Goal: Task Accomplishment & Management: Manage account settings

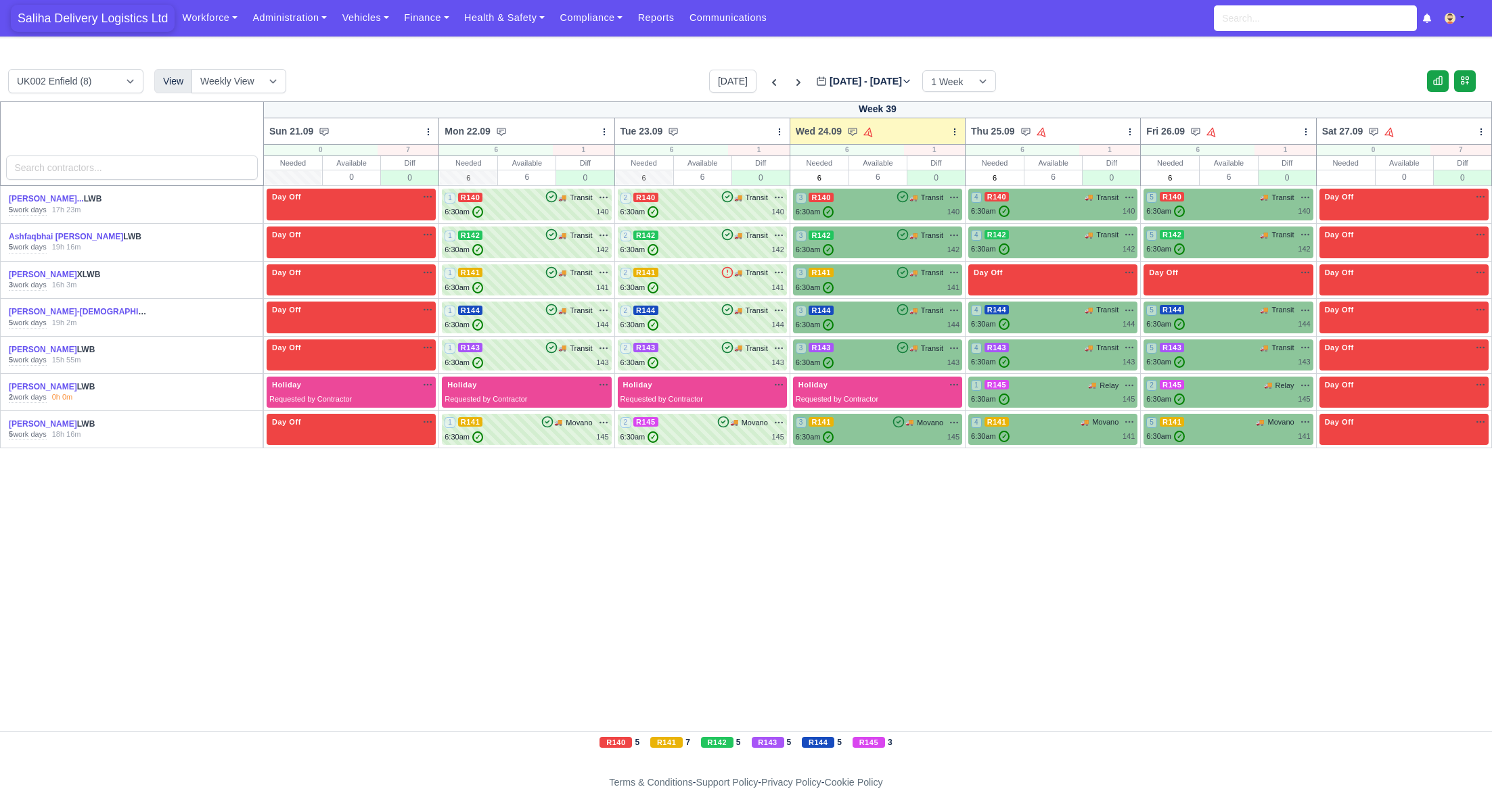
click at [110, 17] on span "Saliha Delivery Logistics Ltd" at bounding box center [93, 17] width 164 height 27
click at [430, 14] on link "Finance" at bounding box center [427, 17] width 60 height 27
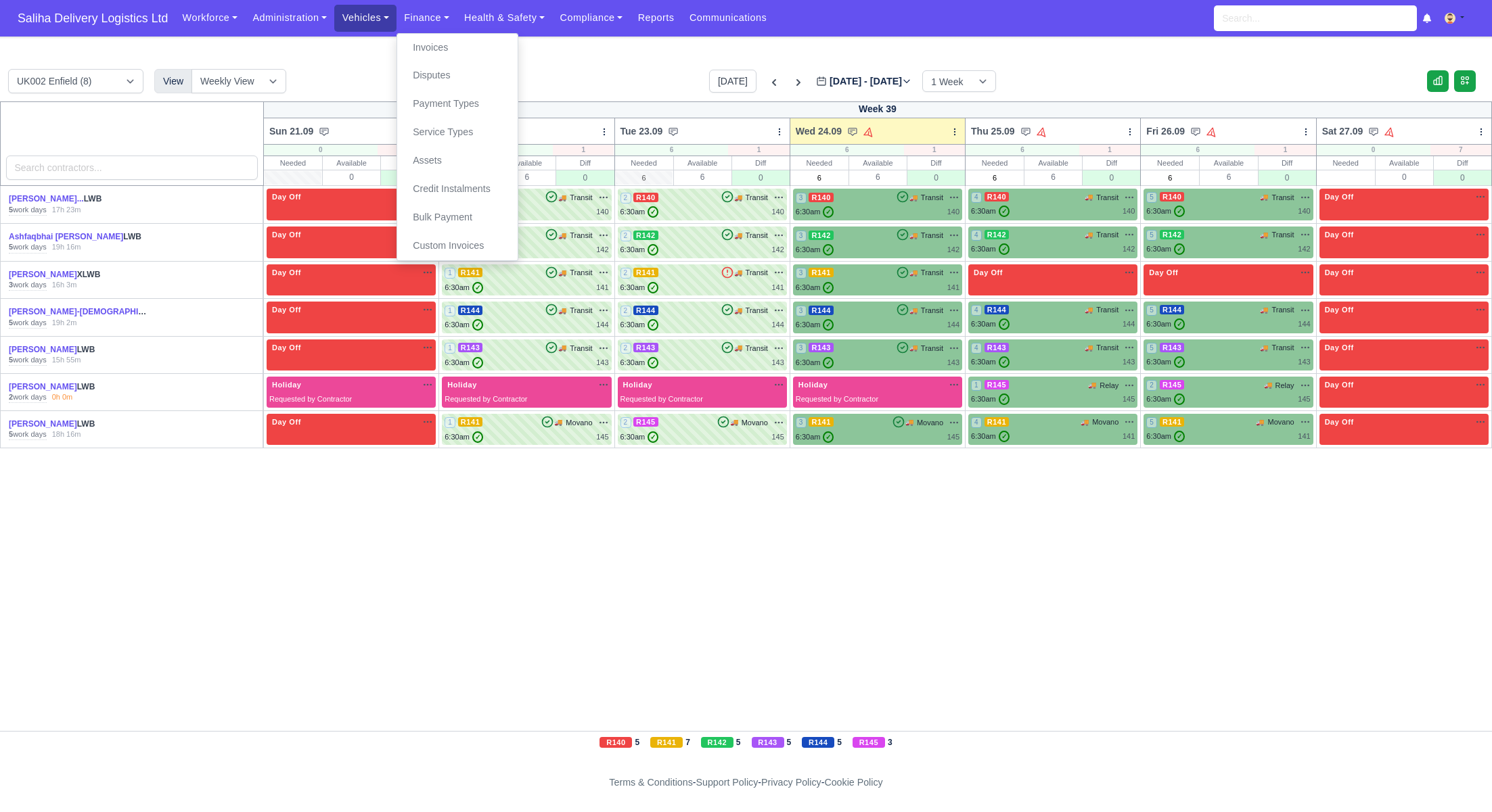
click at [375, 16] on link "Vehicles" at bounding box center [366, 17] width 62 height 27
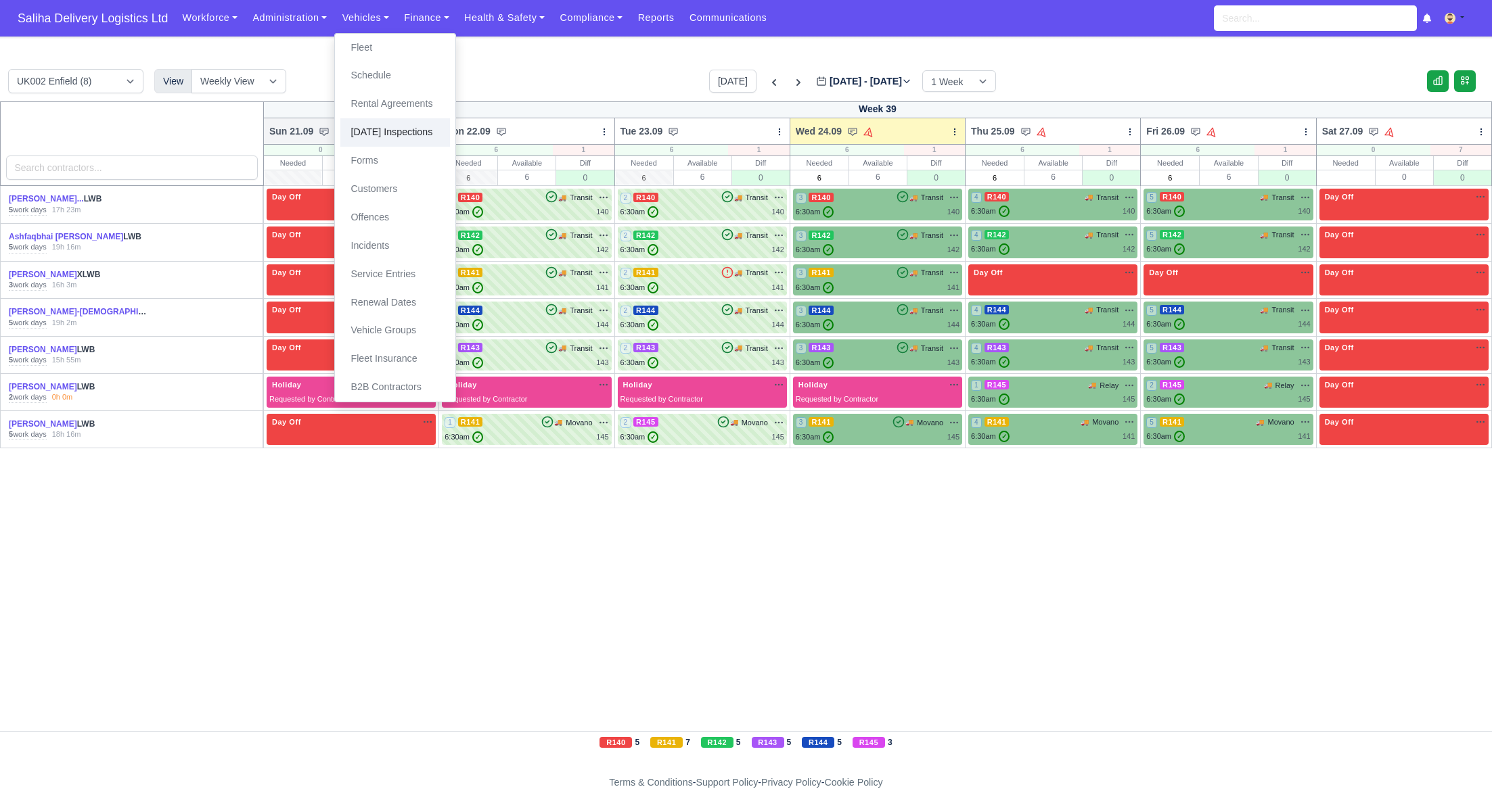
drag, startPoint x: 391, startPoint y: 127, endPoint x: 420, endPoint y: 135, distance: 30.1
click at [391, 127] on link "[DATE] Inspections" at bounding box center [395, 132] width 110 height 28
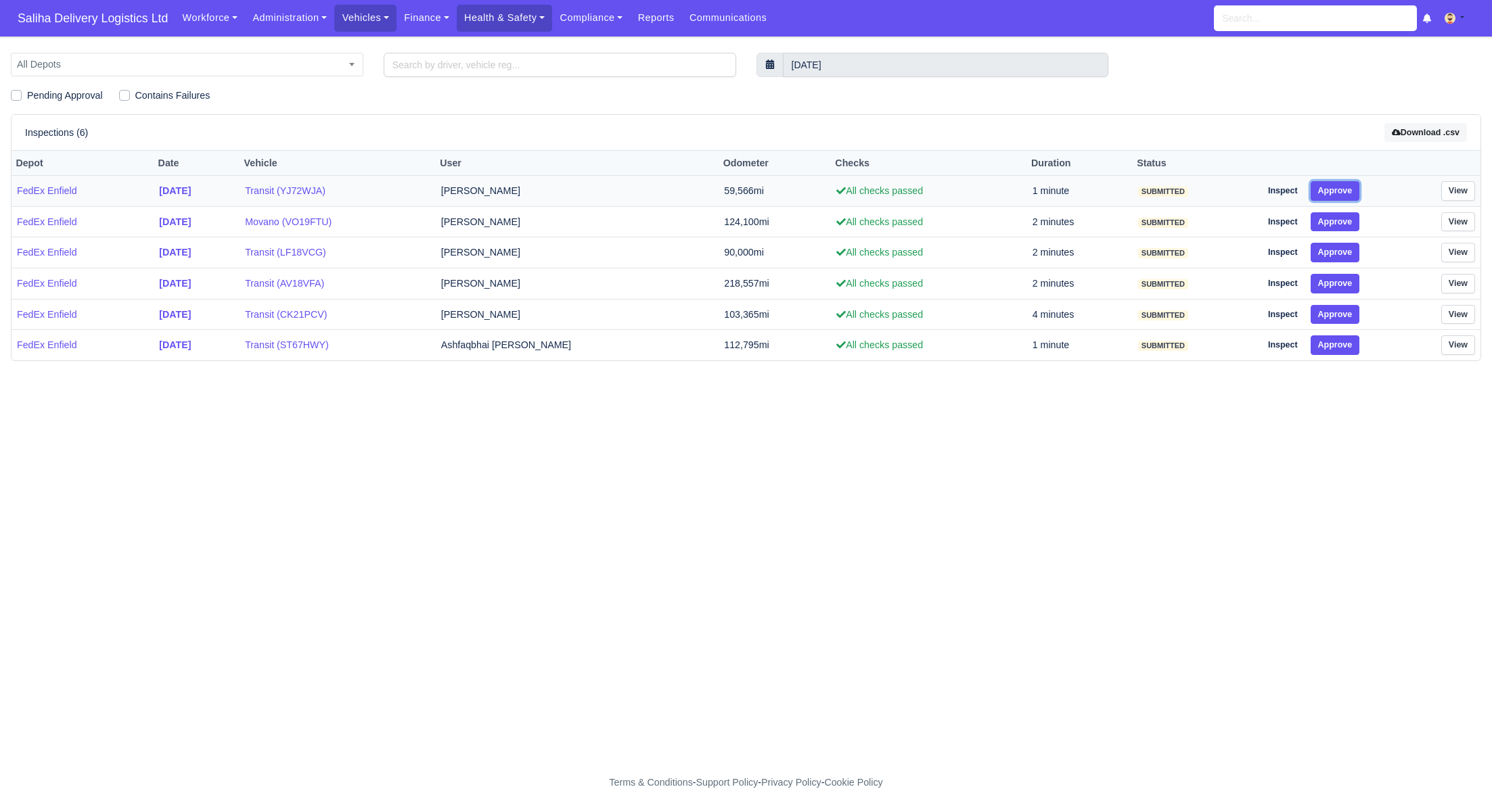
click at [1343, 183] on button "Approve" at bounding box center [1335, 191] width 49 height 20
drag, startPoint x: 1343, startPoint y: 212, endPoint x: 1342, endPoint y: 224, distance: 12.0
click at [1342, 220] on button "Approve" at bounding box center [1335, 222] width 49 height 20
click at [1338, 245] on button "Approve" at bounding box center [1335, 253] width 49 height 20
click at [1336, 290] on button "Approve" at bounding box center [1335, 284] width 49 height 20
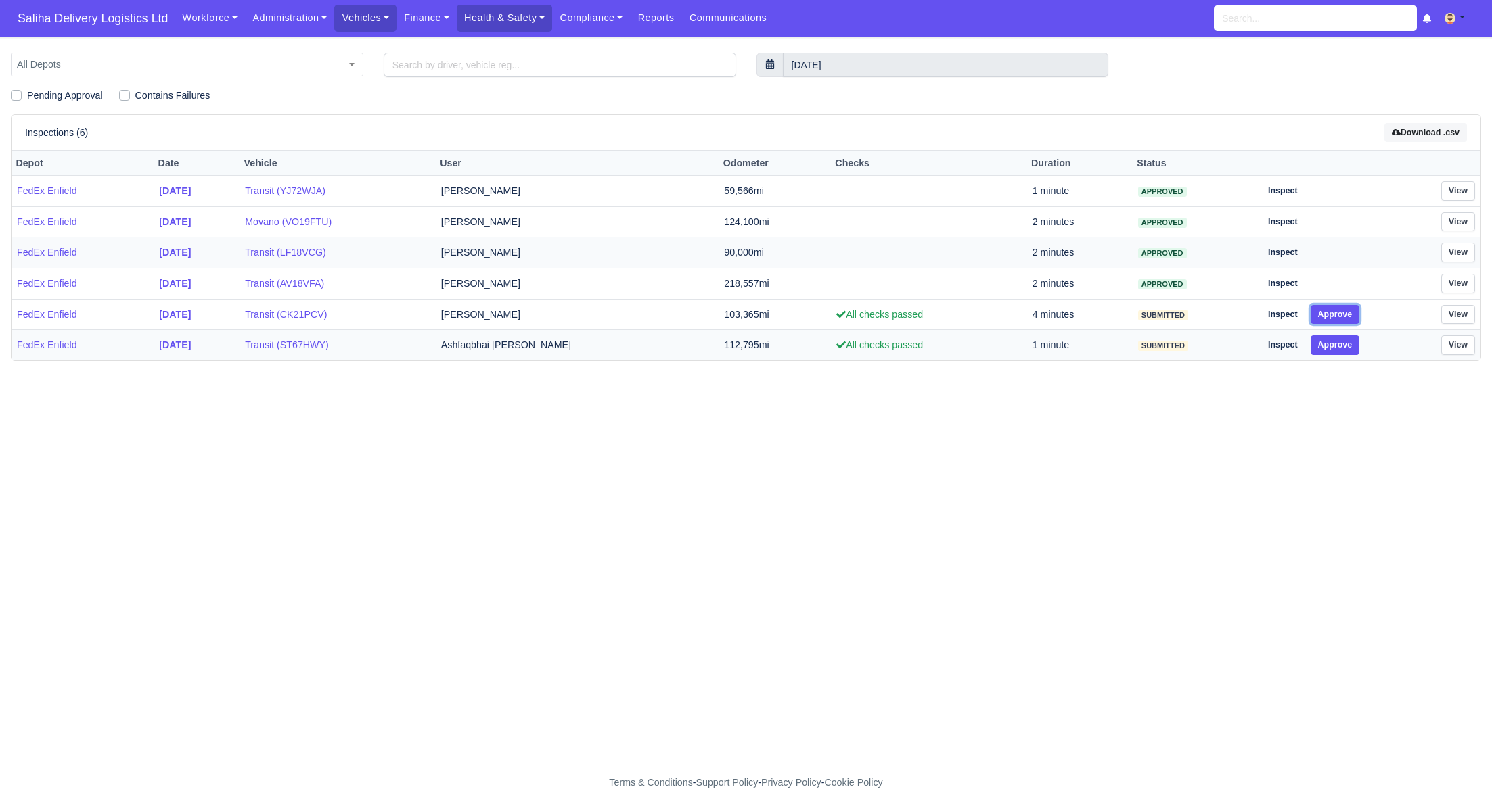
drag, startPoint x: 1333, startPoint y: 317, endPoint x: 1332, endPoint y: 330, distance: 13.0
click at [1333, 318] on button "Approve" at bounding box center [1335, 315] width 49 height 20
click at [1330, 344] on button "Approve" at bounding box center [1335, 345] width 49 height 20
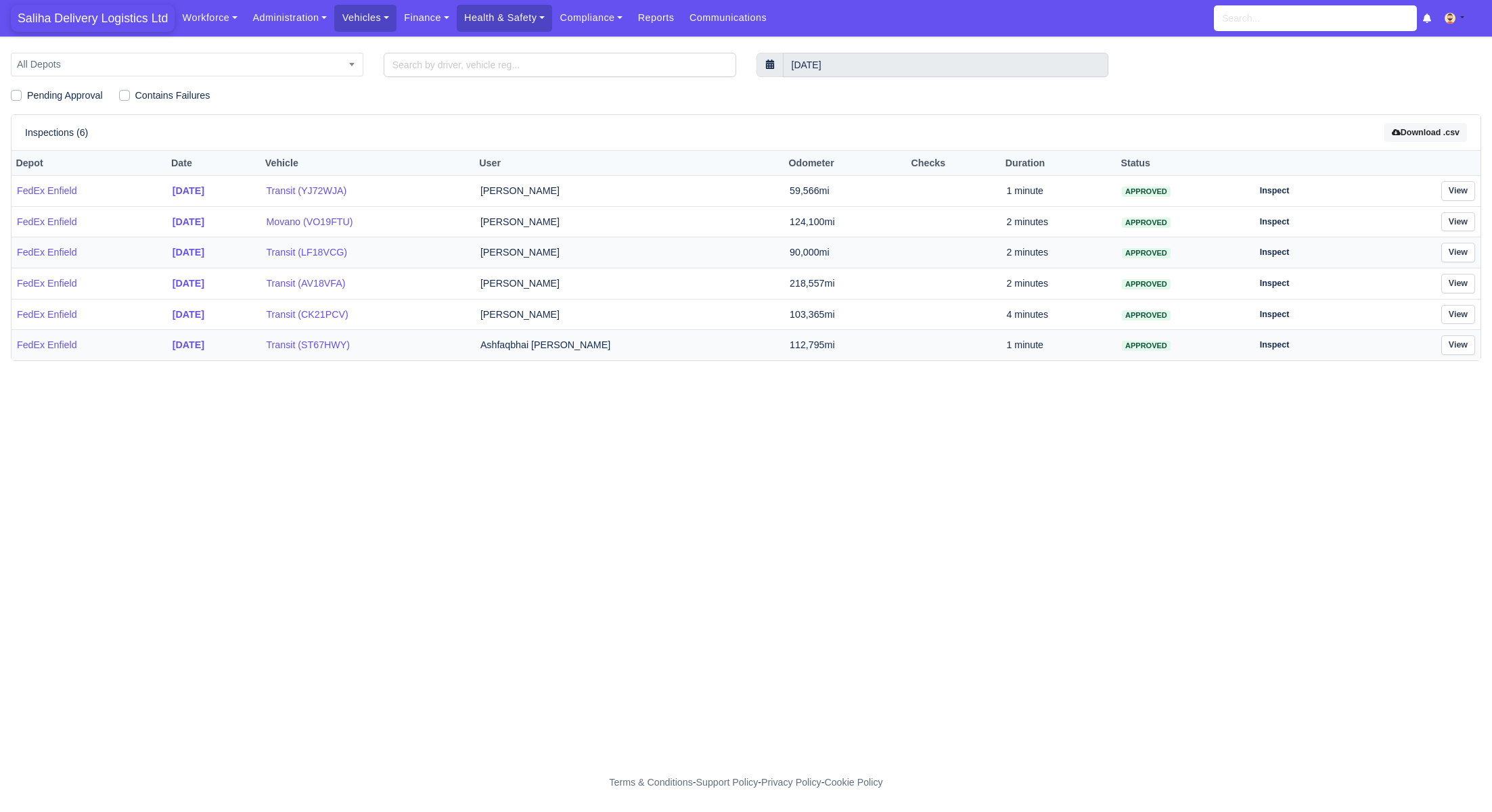
click at [126, 25] on span "Saliha Delivery Logistics Ltd" at bounding box center [93, 17] width 164 height 27
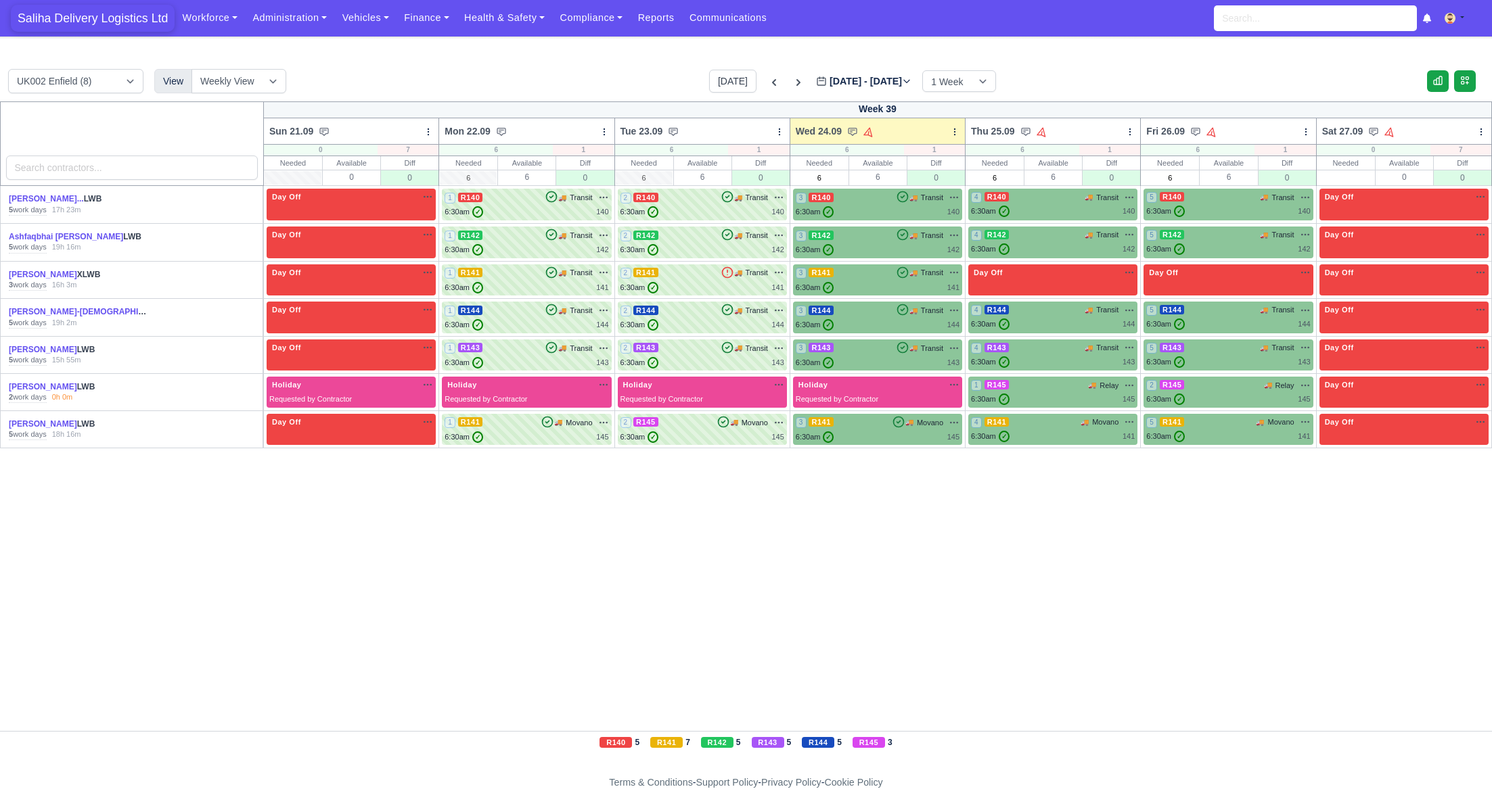
click at [86, 18] on span "Saliha Delivery Logistics Ltd" at bounding box center [93, 17] width 164 height 27
click at [413, 20] on link "Finance" at bounding box center [427, 17] width 60 height 27
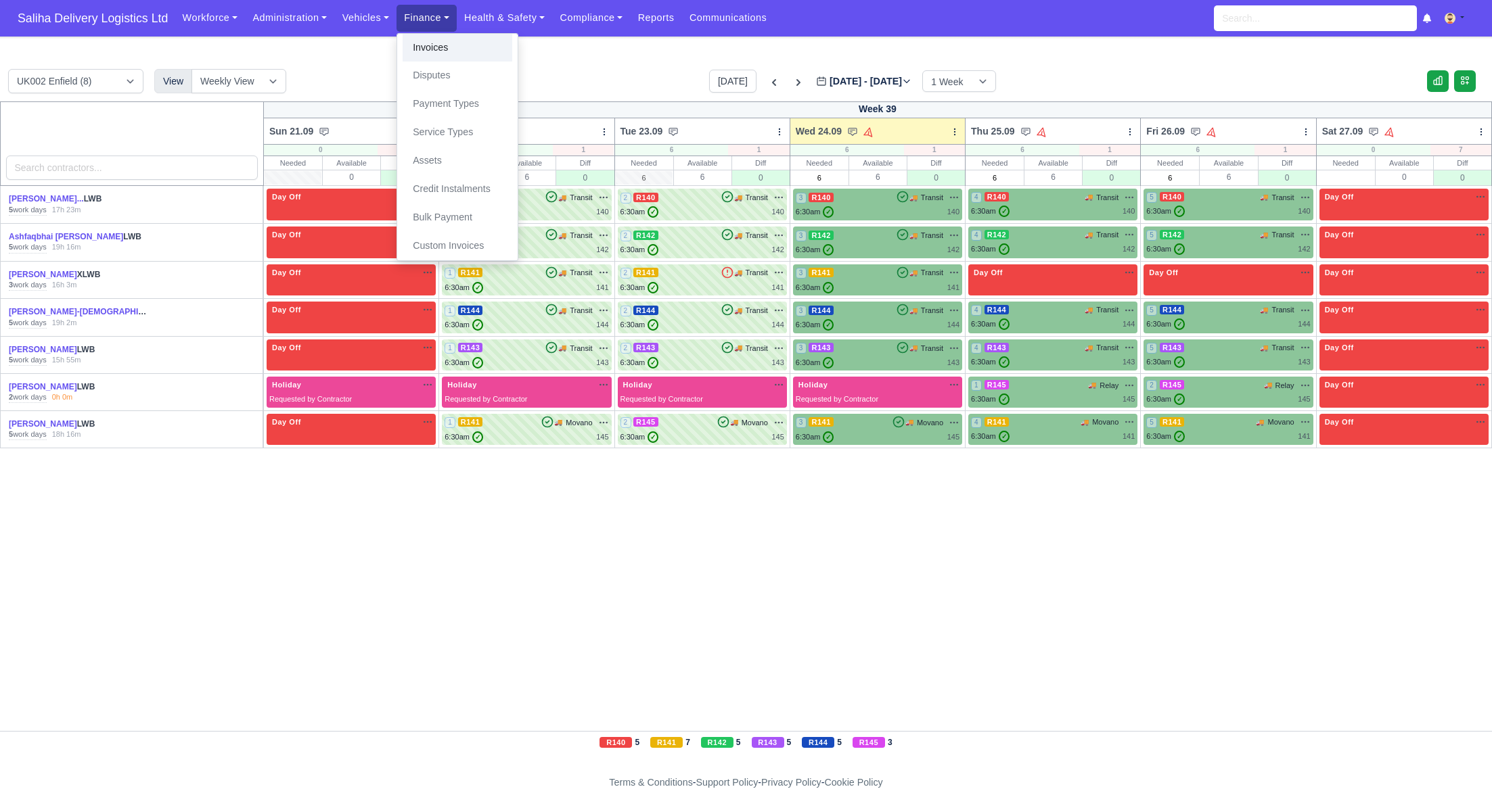
click at [424, 48] on link "Invoices" at bounding box center [457, 47] width 110 height 28
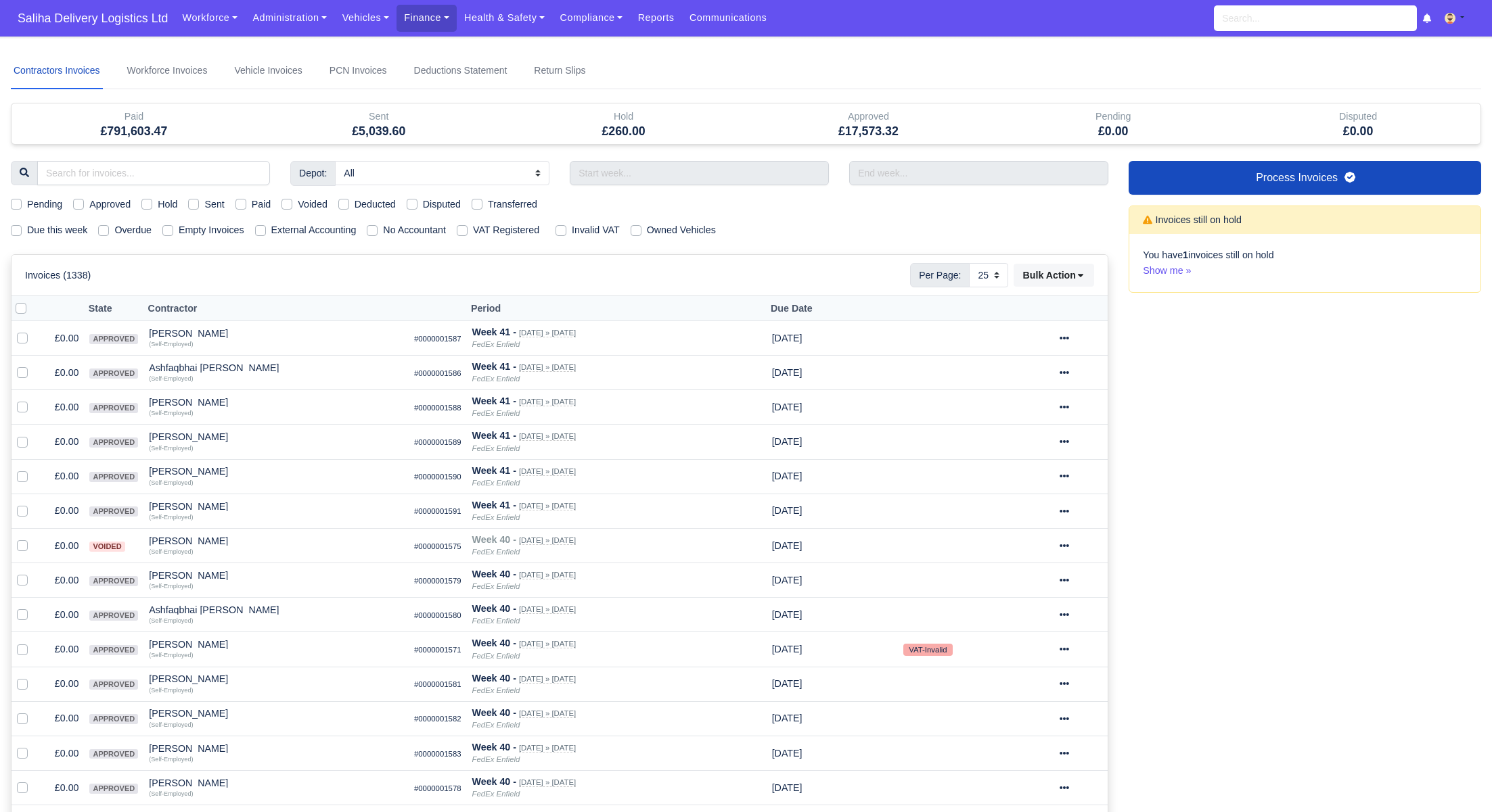
select select "25"
click at [27, 203] on label "Pending" at bounding box center [44, 204] width 35 height 16
click at [18, 203] on input "Pending" at bounding box center [16, 202] width 11 height 11
checkbox input "true"
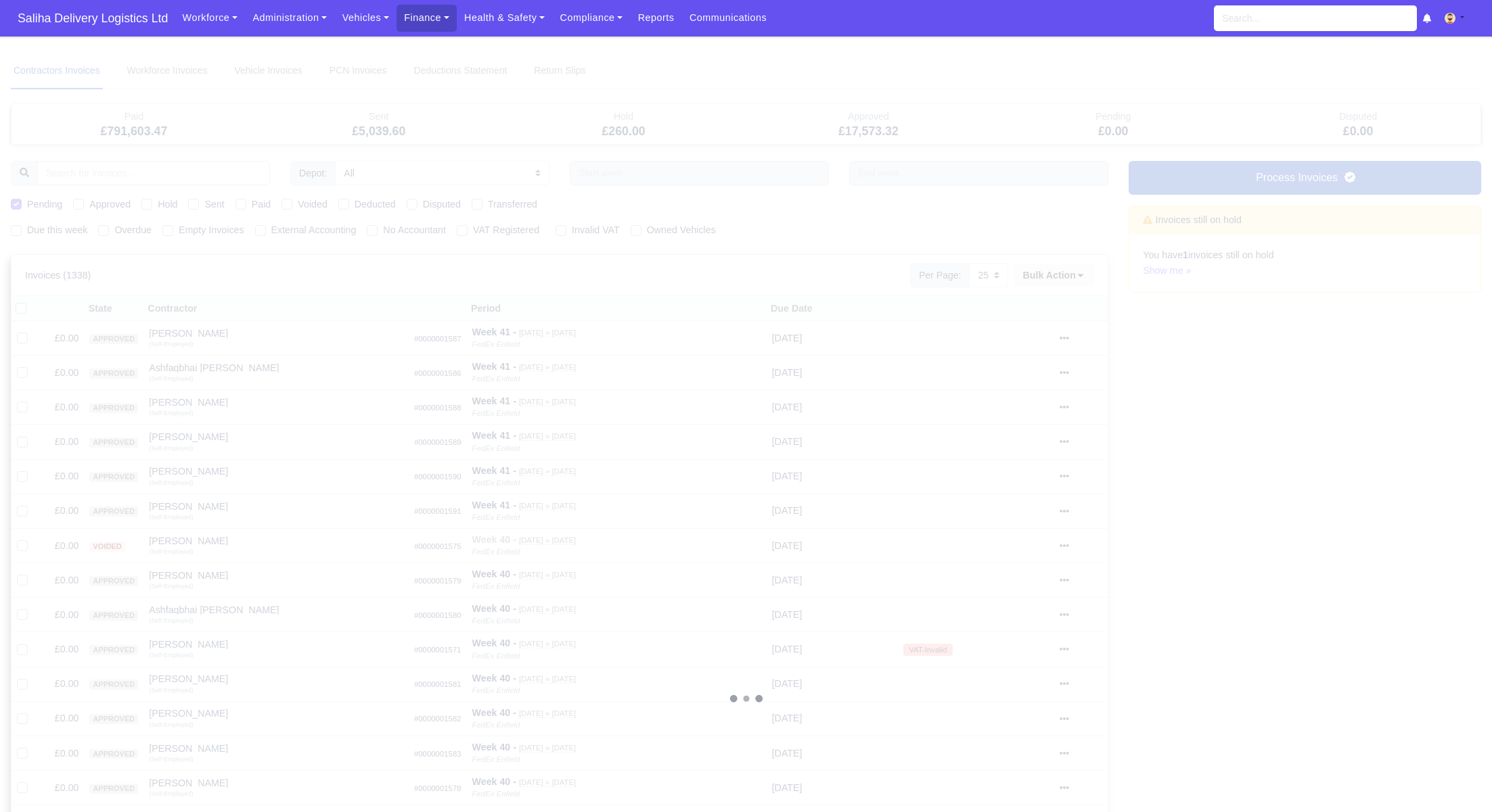
click at [18, 203] on div at bounding box center [746, 698] width 1470 height 1292
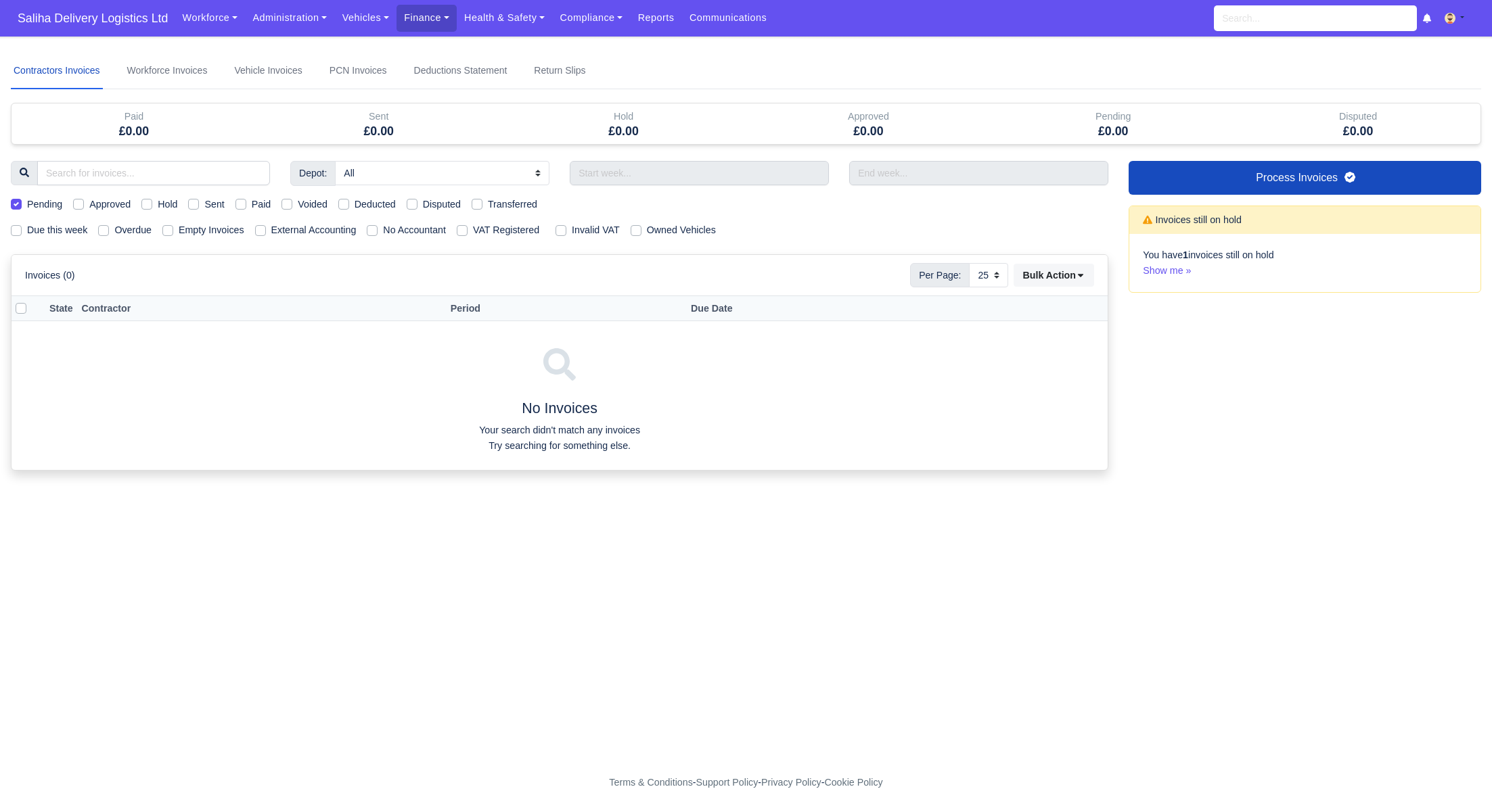
click at [27, 203] on label "Pending" at bounding box center [44, 204] width 35 height 16
click at [18, 203] on input "Pending" at bounding box center [16, 202] width 11 height 11
checkbox input "false"
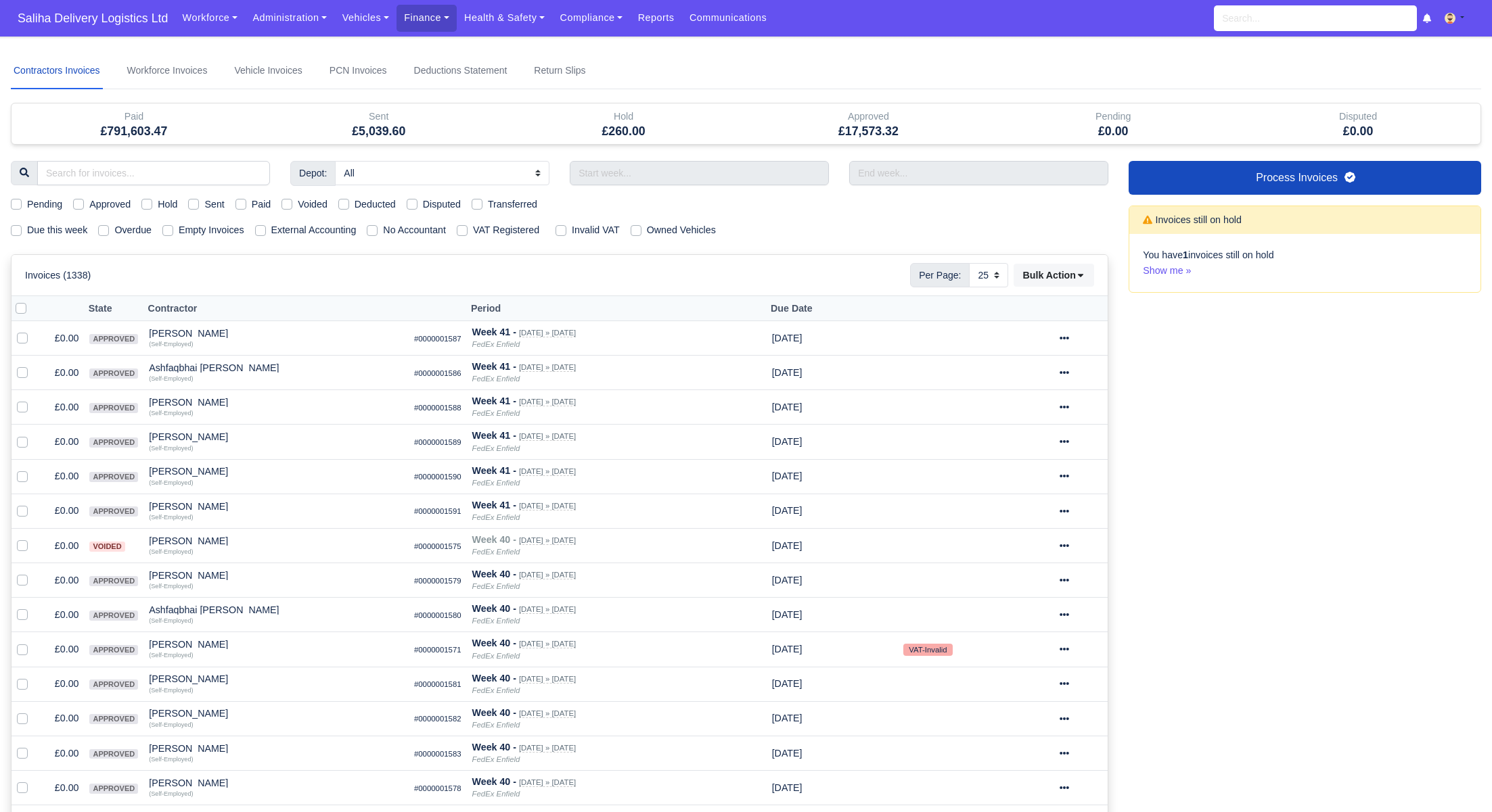
click at [204, 203] on label "Sent" at bounding box center [214, 204] width 20 height 16
click at [199, 203] on input "Sent" at bounding box center [193, 202] width 11 height 11
checkbox input "true"
